Goal: Task Accomplishment & Management: Use online tool/utility

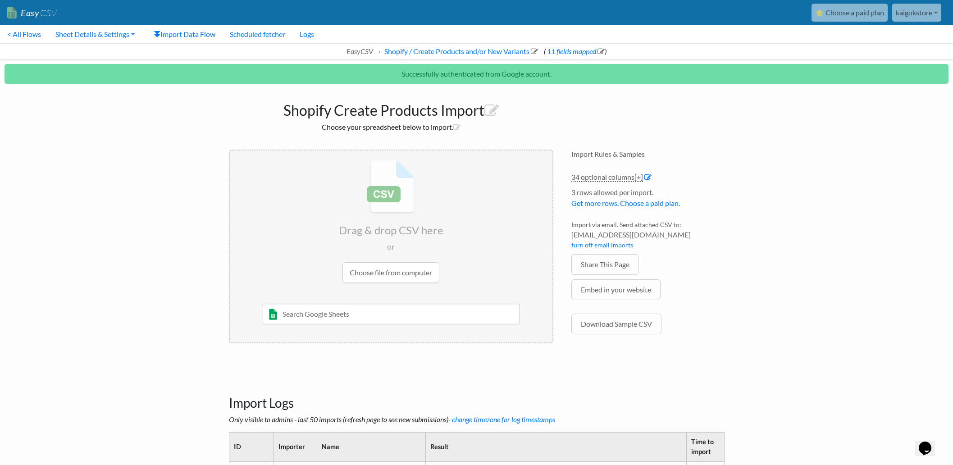
click at [303, 319] on input "text" at bounding box center [391, 314] width 258 height 21
paste input "[URL][DOMAIN_NAME]"
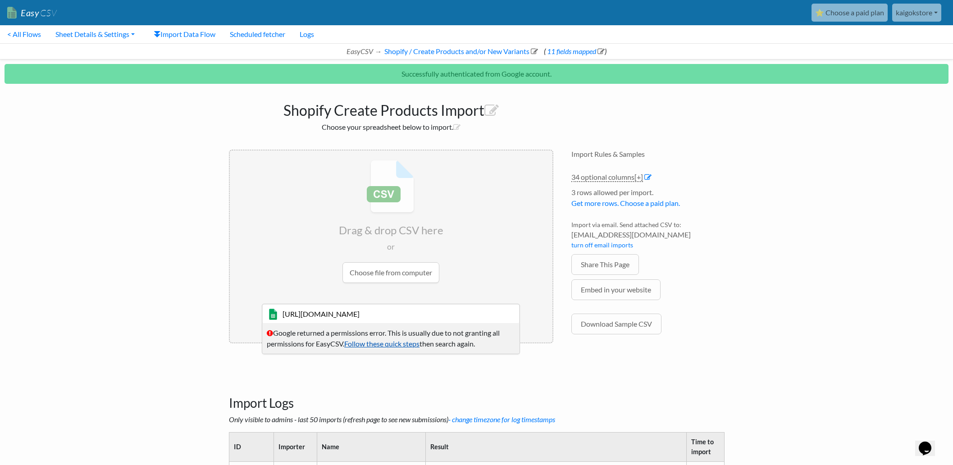
type input "[URL][DOMAIN_NAME]"
click at [373, 342] on link "Follow these quick steps" at bounding box center [381, 343] width 75 height 9
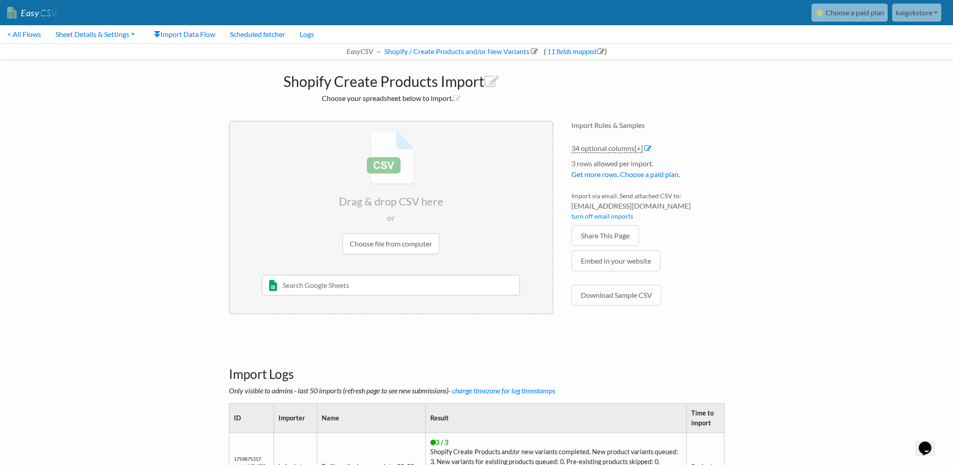
click at [389, 193] on input "file" at bounding box center [391, 193] width 323 height 142
click at [390, 242] on input "file" at bounding box center [391, 193] width 323 height 142
click at [388, 287] on input "text" at bounding box center [391, 285] width 258 height 21
paste input "[URL][DOMAIN_NAME]"
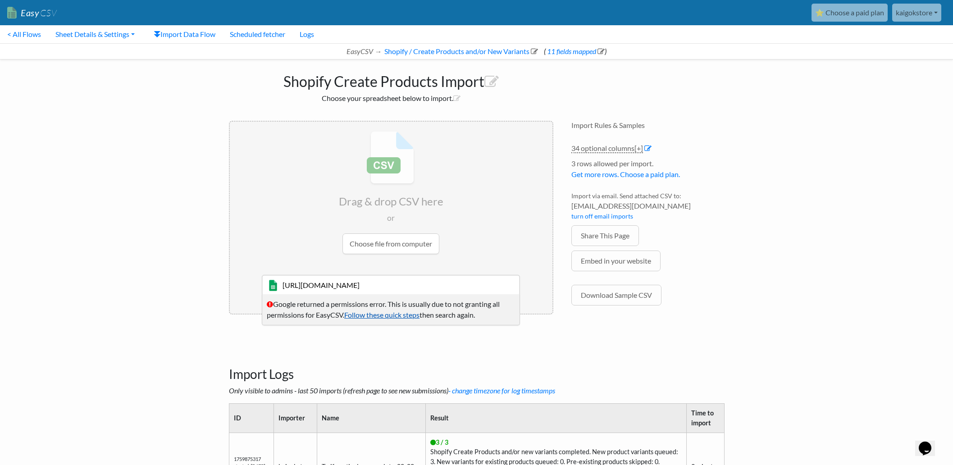
type input "[URL][DOMAIN_NAME]"
click at [407, 312] on link "Follow these quick steps" at bounding box center [381, 314] width 75 height 9
click at [919, 14] on link "kaigokstore" at bounding box center [916, 13] width 49 height 18
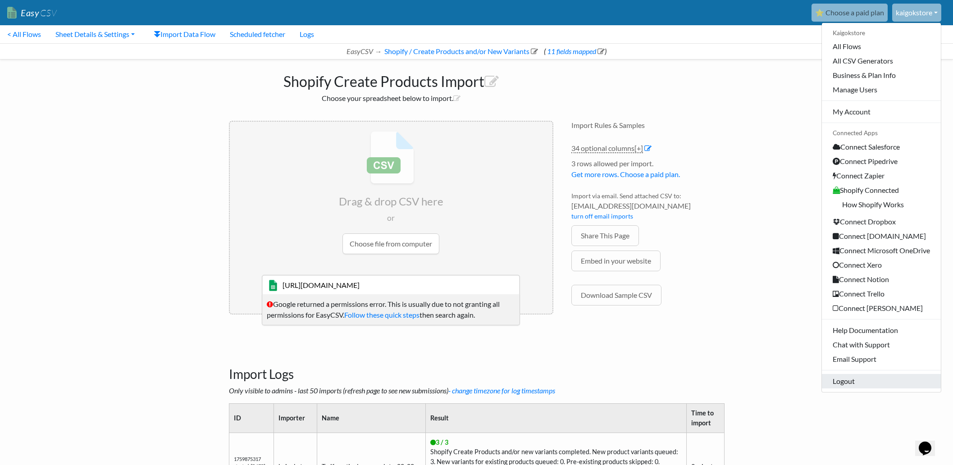
click at [850, 380] on link "Logout" at bounding box center [881, 381] width 119 height 14
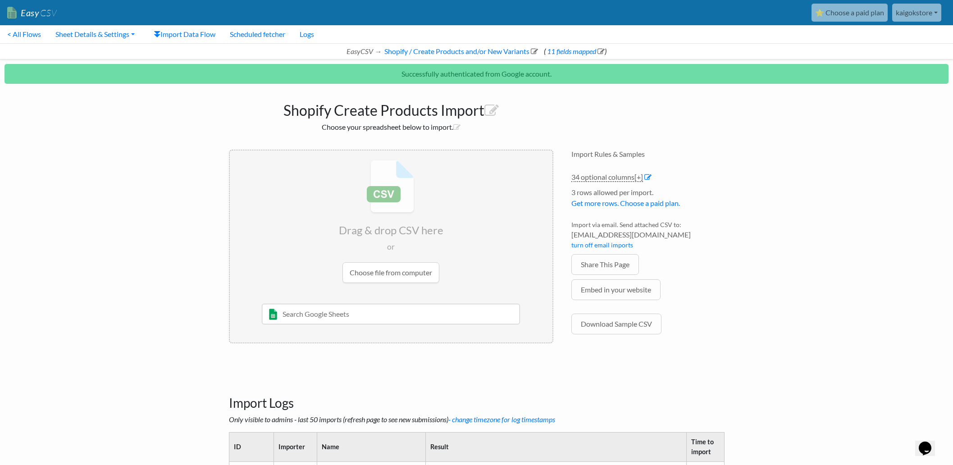
click at [408, 310] on input "text" at bounding box center [391, 314] width 258 height 21
paste input "[URL][DOMAIN_NAME]"
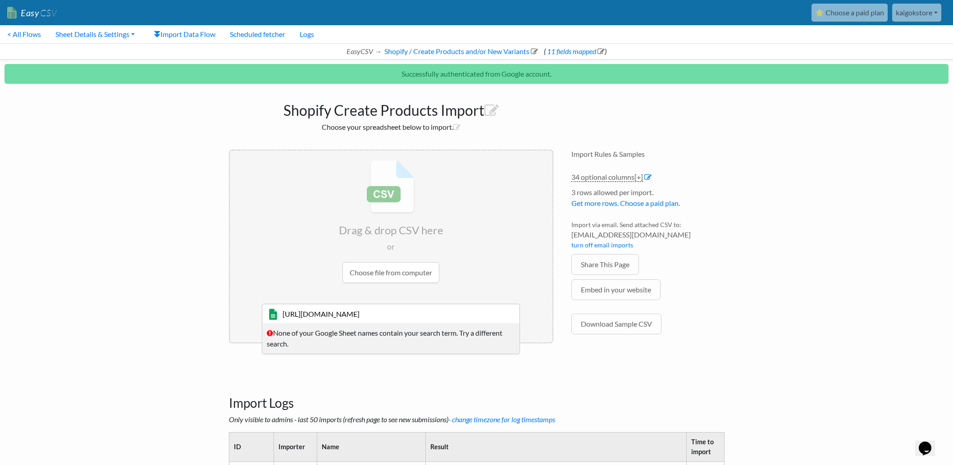
type input "[URL][DOMAIN_NAME]"
click at [540, 355] on div "Drag & drop CSV here or Choose file from computer https://www.depau.es/webservi…" at bounding box center [391, 249] width 342 height 216
click at [484, 314] on input "[URL][DOMAIN_NAME]" at bounding box center [391, 314] width 258 height 21
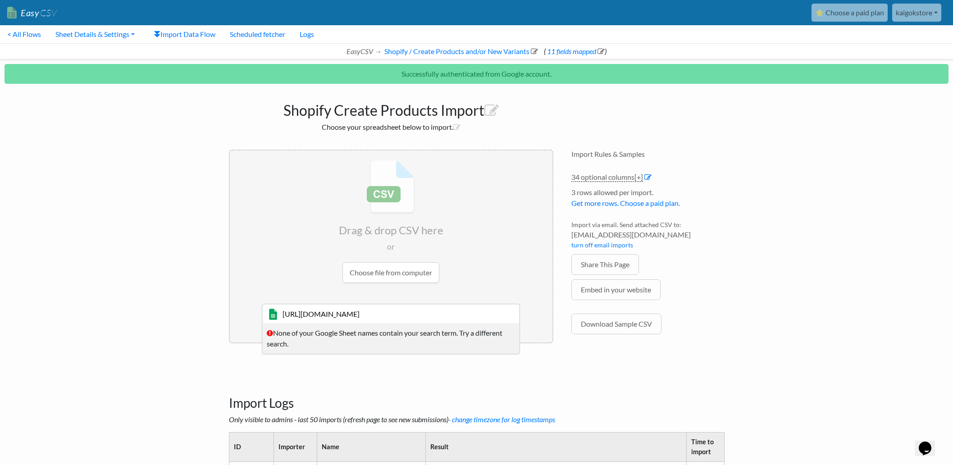
click at [346, 209] on input "file" at bounding box center [391, 221] width 323 height 142
click at [466, 314] on input "[URL][DOMAIN_NAME]" at bounding box center [391, 314] width 258 height 21
click at [0, 163] on body "Easy CSV ⭐ Choose a paid plan kaigokstore Kaigokstore All Flows All CSV Generat…" at bounding box center [476, 286] width 953 height 573
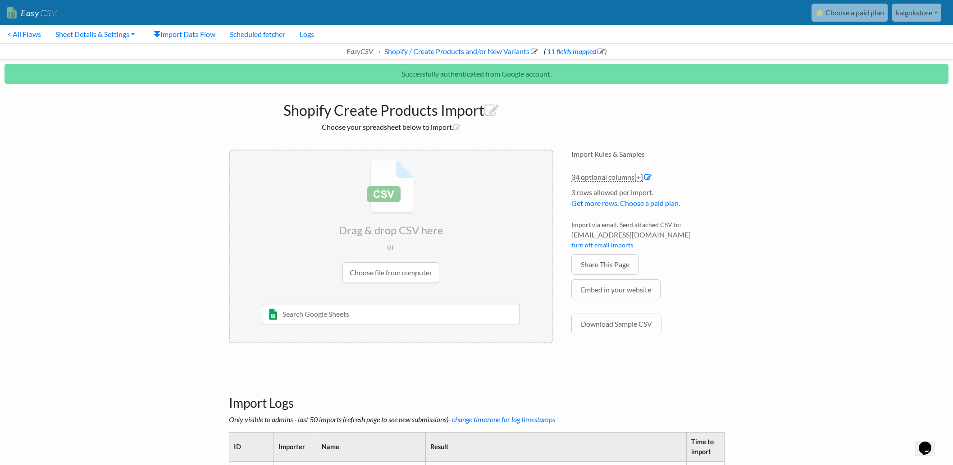
click at [399, 205] on input "file" at bounding box center [391, 221] width 323 height 142
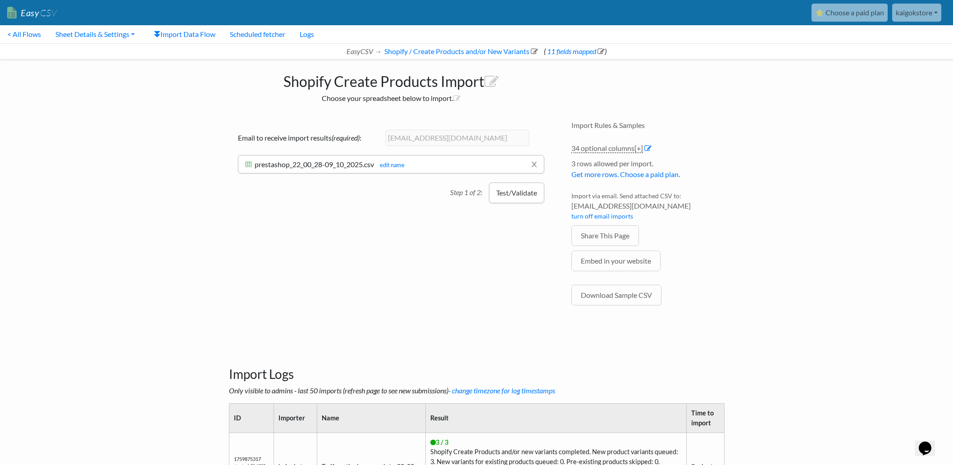
click at [514, 193] on button "Test/Validate" at bounding box center [516, 192] width 55 height 21
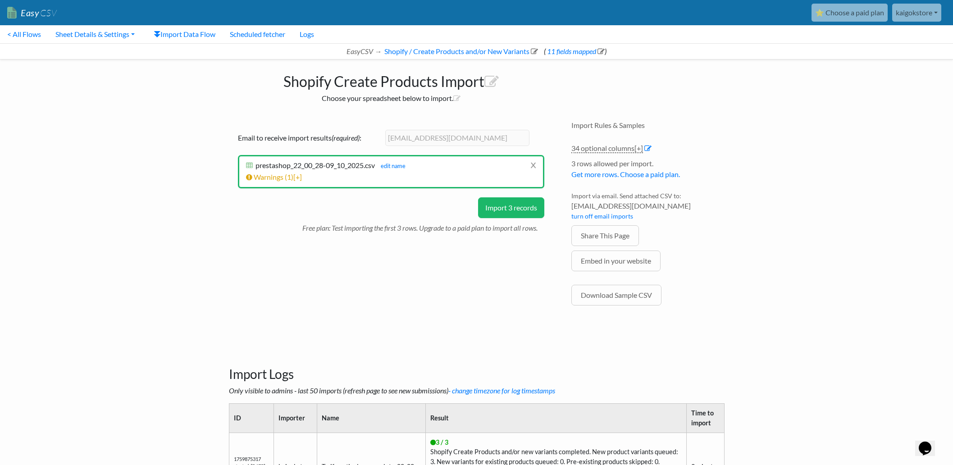
drag, startPoint x: 408, startPoint y: 248, endPoint x: 367, endPoint y: 246, distance: 41.0
click at [367, 246] on div "Drag & drop CSV here or Choose file from computer 10/22/2020 Sheet 1 and such M…" at bounding box center [391, 220] width 342 height 216
click at [530, 166] on link "x" at bounding box center [533, 164] width 6 height 17
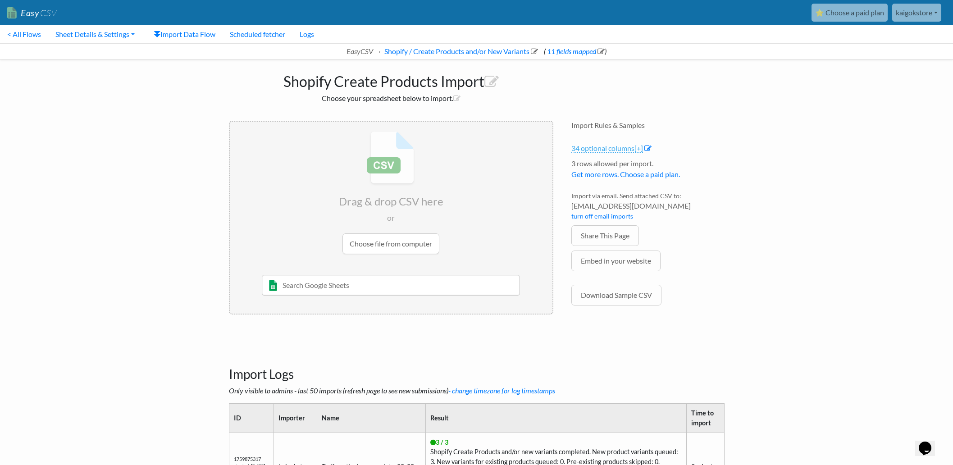
click at [615, 145] on link "34 optional columns [+]" at bounding box center [607, 148] width 72 height 9
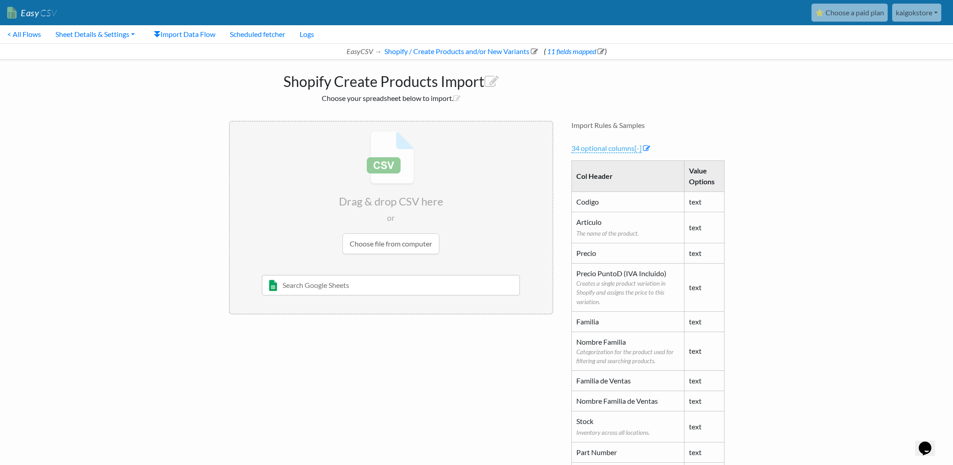
click at [615, 145] on link "34 optional columns [-]" at bounding box center [606, 148] width 70 height 9
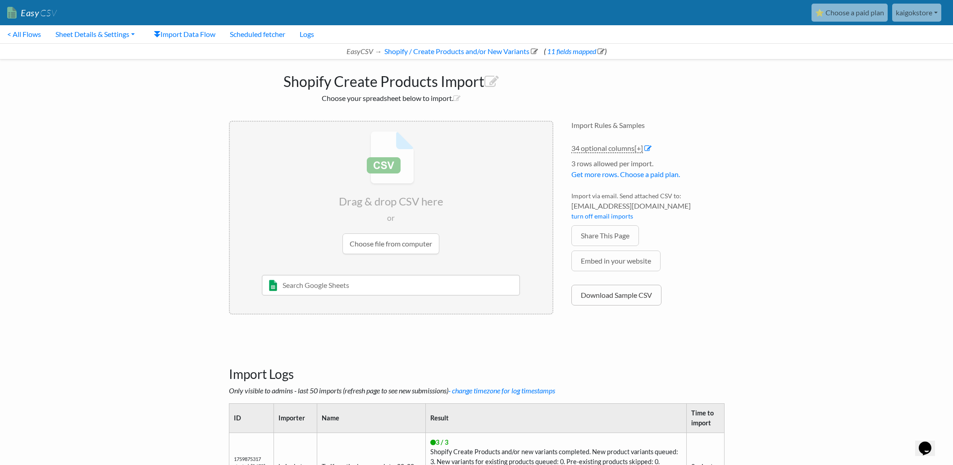
click at [624, 300] on link "Download Sample CSV" at bounding box center [616, 295] width 90 height 21
